Goal: Book appointment/travel/reservation

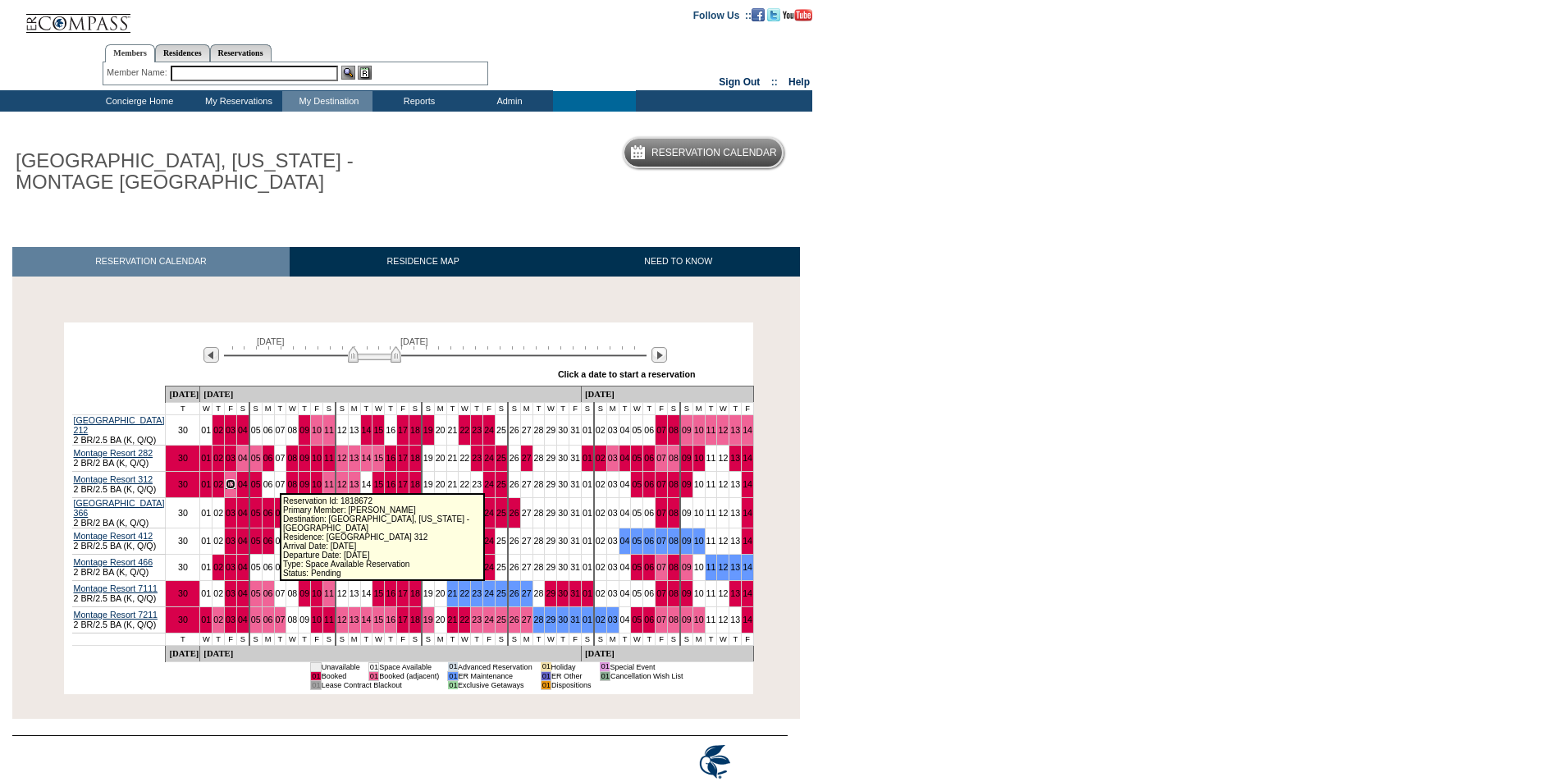
click at [236, 485] on link "03" at bounding box center [231, 484] width 10 height 10
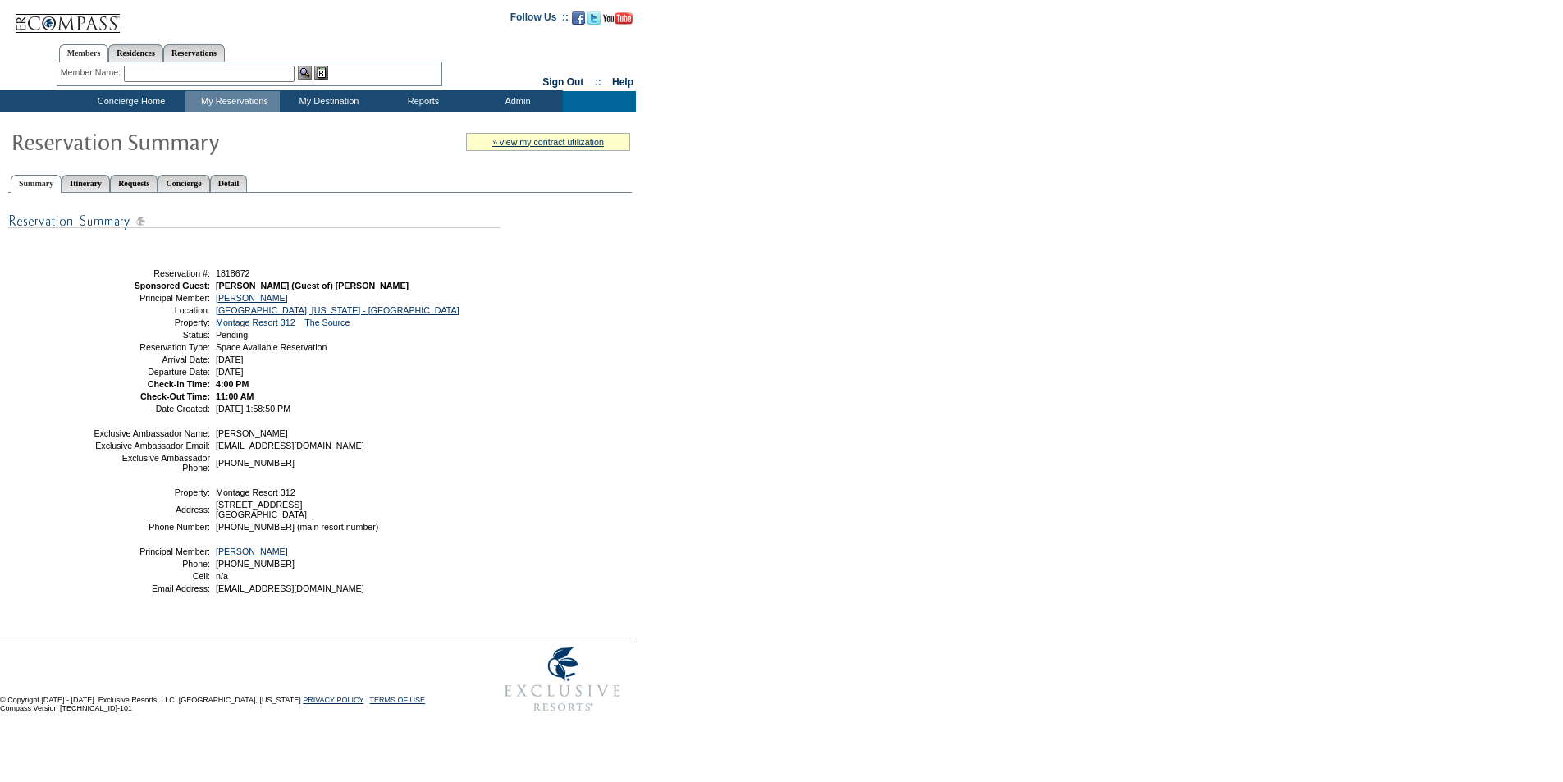
click at [638, 436] on form "Follow Us ::" at bounding box center [781, 360] width 1563 height 721
click at [601, 401] on div "Share With Family and Friends Share via Email Share Reservation Information Ple…" at bounding box center [320, 413] width 624 height 424
click at [579, 362] on div "Share With Family and Friends Share via Email Share Reservation Information Ple…" at bounding box center [320, 413] width 624 height 424
click at [566, 394] on div "Share With Family and Friends Share via Email Share Reservation Information Ple…" at bounding box center [320, 413] width 624 height 424
click at [565, 354] on div "Share With Family and Friends Share via Email Share Reservation Information Ple…" at bounding box center [320, 413] width 624 height 424
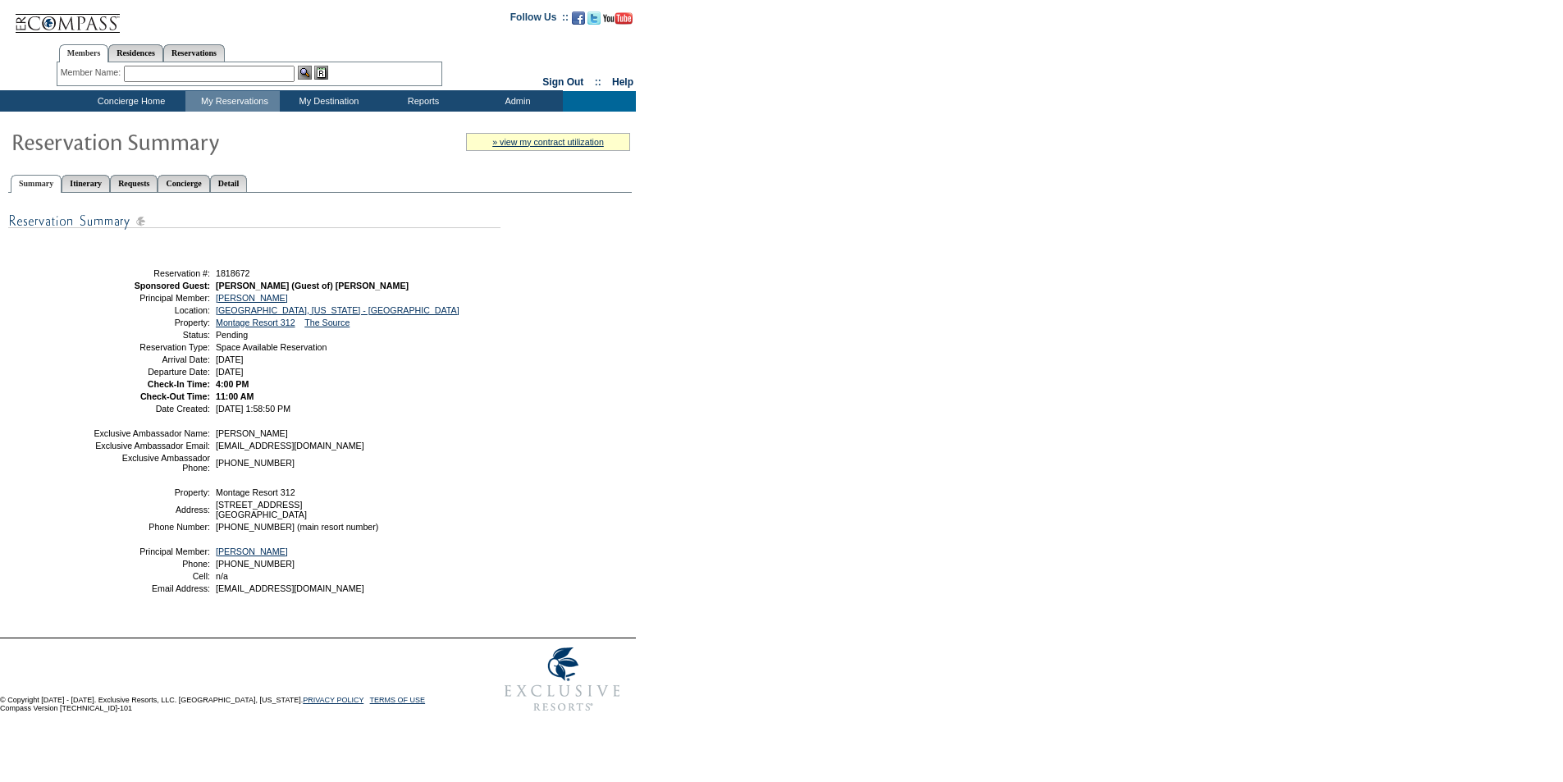
click at [565, 354] on div "Share With Family and Friends Share via Email Share Reservation Information Ple…" at bounding box center [320, 413] width 624 height 424
click at [567, 336] on div "Share With Family and Friends Share via Email Share Reservation Information Ple…" at bounding box center [320, 413] width 624 height 424
click at [588, 391] on div "Share With Family and Friends Share via Email Share Reservation Information Ple…" at bounding box center [320, 413] width 624 height 424
click at [588, 373] on div "Share With Family and Friends Share via Email Share Reservation Information Ple…" at bounding box center [320, 413] width 624 height 424
click at [596, 361] on div "Share With Family and Friends Share via Email Share Reservation Information Ple…" at bounding box center [320, 413] width 624 height 424
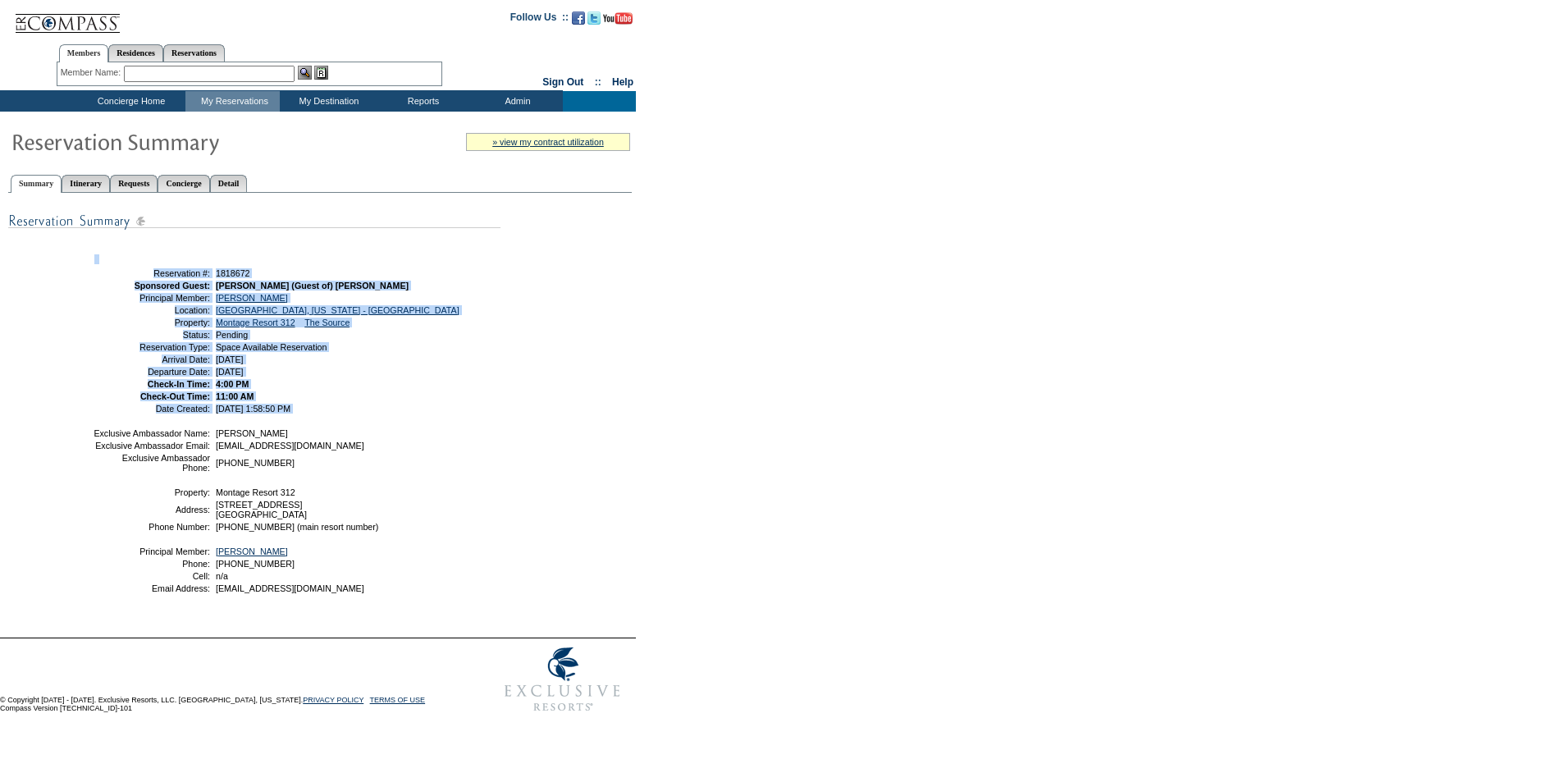
click at [596, 361] on div "Share With Family and Friends Share via Email Share Reservation Information Ple…" at bounding box center [320, 413] width 624 height 424
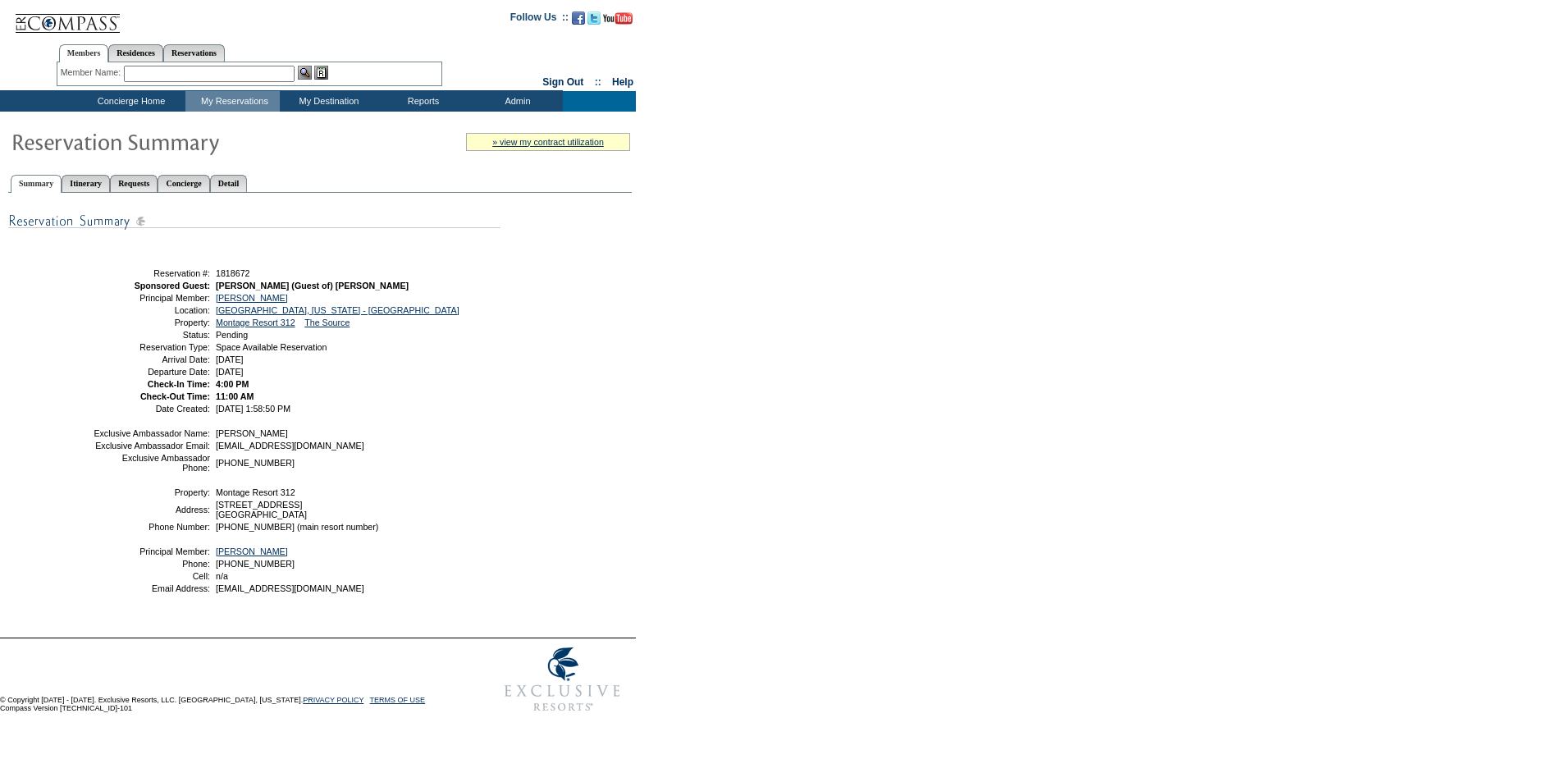
click at [583, 439] on div "Share With Family and Friends Share via Email Share Reservation Information Ple…" at bounding box center [320, 413] width 624 height 424
drag, startPoint x: 573, startPoint y: 369, endPoint x: 570, endPoint y: 346, distance: 23.2
click at [570, 346] on div "Share With Family and Friends Share via Email Share Reservation Information Ple…" at bounding box center [320, 413] width 624 height 424
click at [530, 437] on div "Share With Family and Friends Share via Email Share Reservation Information Ple…" at bounding box center [320, 413] width 624 height 424
click at [529, 404] on div "Share With Family and Friends Share via Email Share Reservation Information Ple…" at bounding box center [320, 413] width 624 height 424
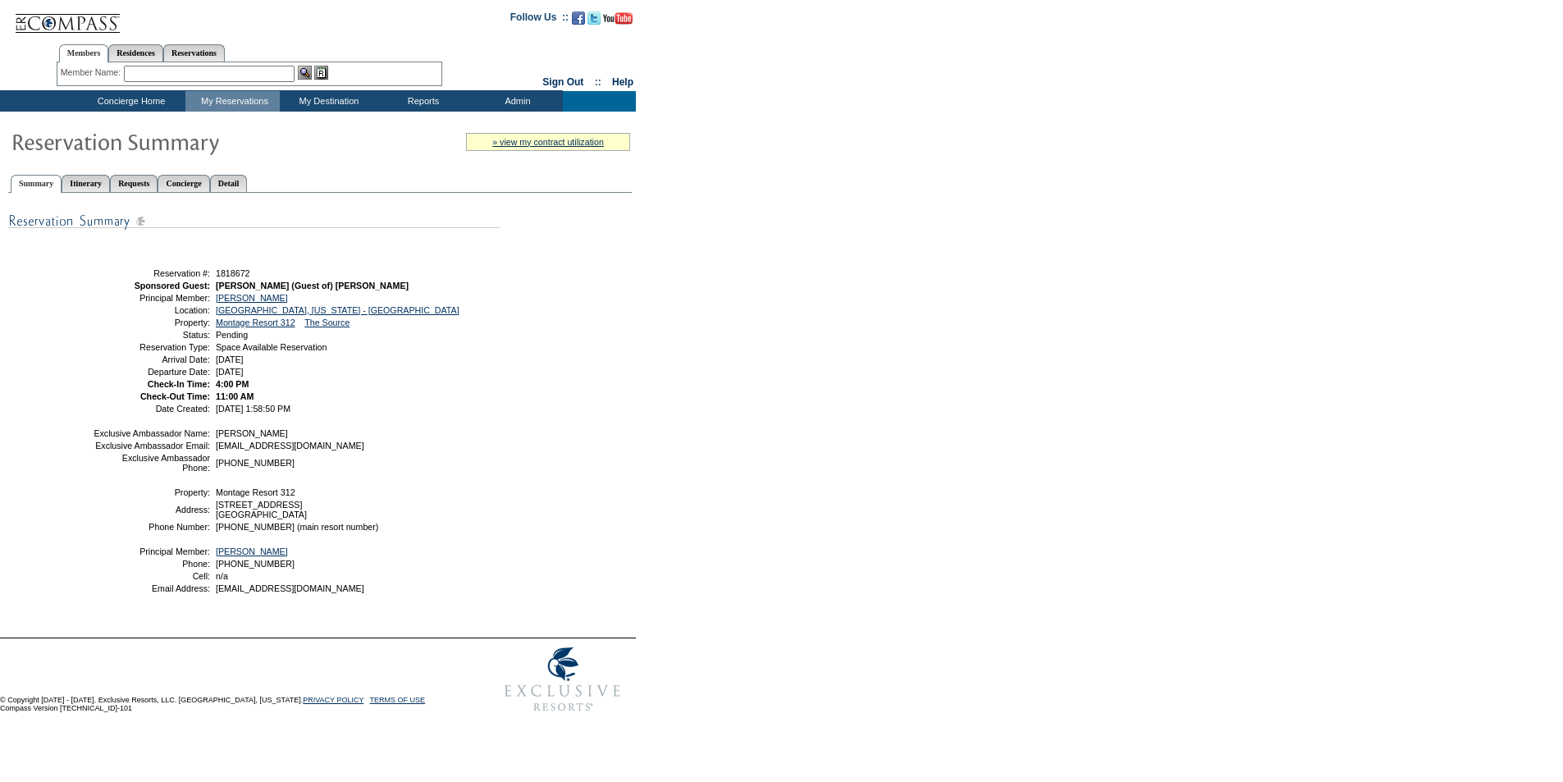
click at [529, 380] on div "Share With Family and Friends Share via Email Share Reservation Information Ple…" at bounding box center [320, 413] width 624 height 424
click at [529, 346] on div "Share With Family and Friends Share via Email Share Reservation Information Ple…" at bounding box center [320, 413] width 624 height 424
click at [529, 376] on div "Share With Family and Friends Share via Email Share Reservation Information Ple…" at bounding box center [320, 413] width 624 height 424
click at [135, 107] on td "Concierge Home" at bounding box center [129, 101] width 112 height 21
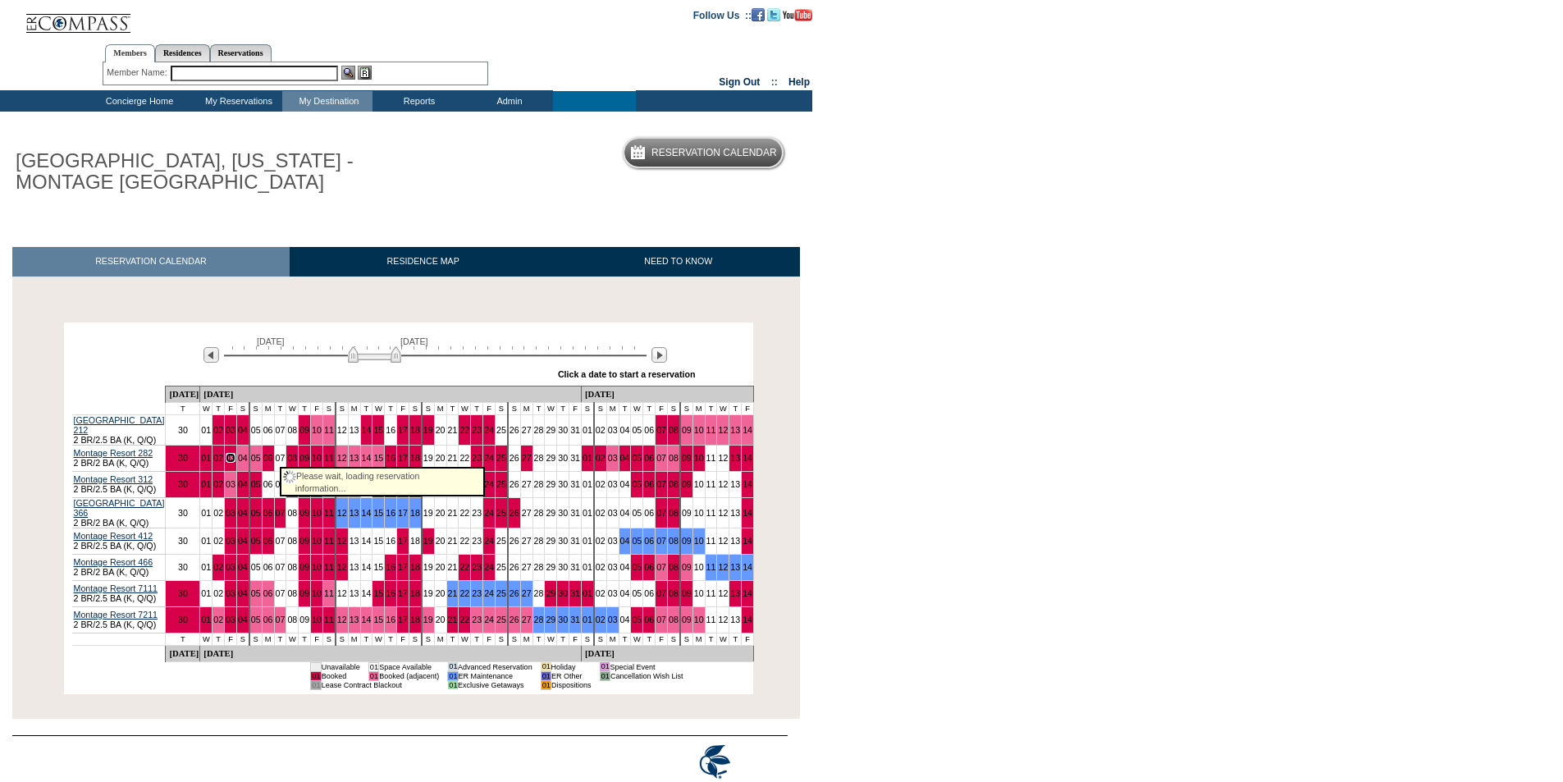
click at [236, 455] on link "03" at bounding box center [231, 458] width 10 height 10
